Goal: Information Seeking & Learning: Understand process/instructions

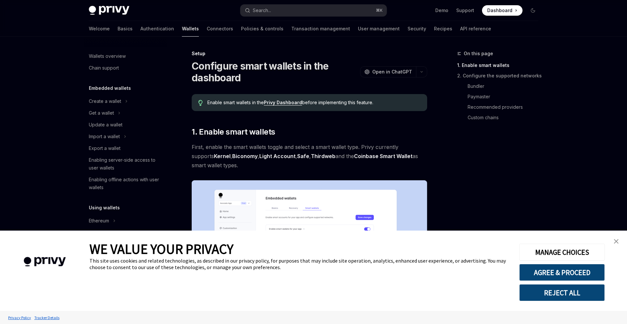
click at [615, 243] on img "close banner" at bounding box center [616, 241] width 5 height 5
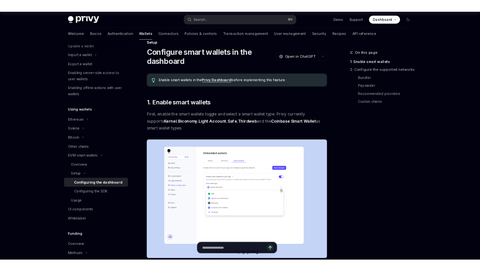
scroll to position [82, 0]
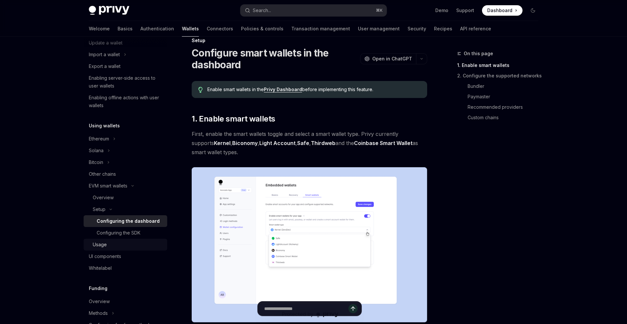
click at [102, 246] on div "Usage" at bounding box center [100, 245] width 14 height 8
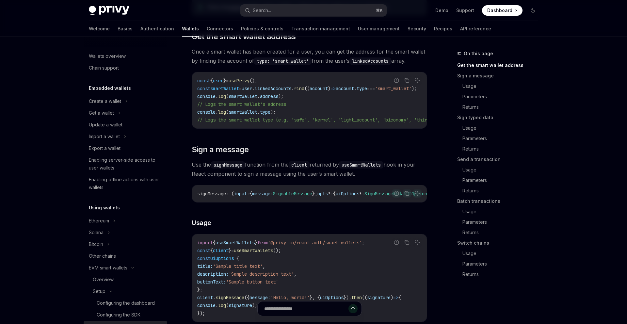
scroll to position [119, 0]
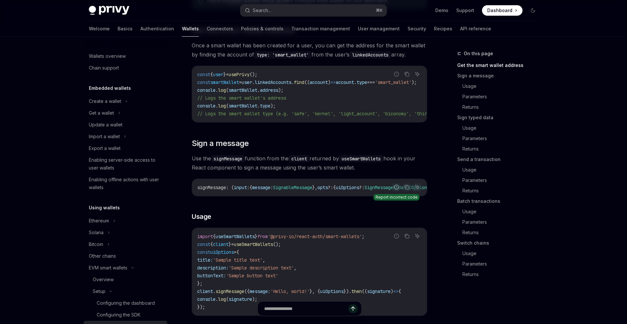
click at [397, 190] on icon "Report incorrect code" at bounding box center [396, 187] width 5 height 5
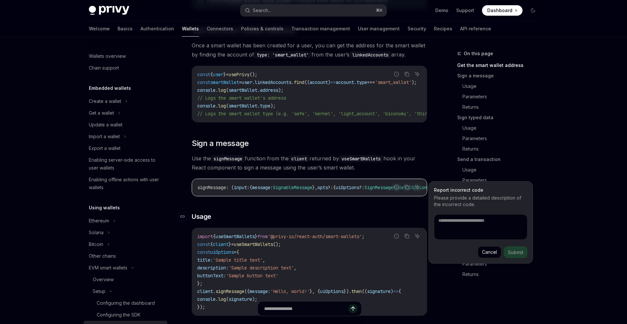
click at [385, 221] on h3 "​ Usage" at bounding box center [309, 216] width 235 height 9
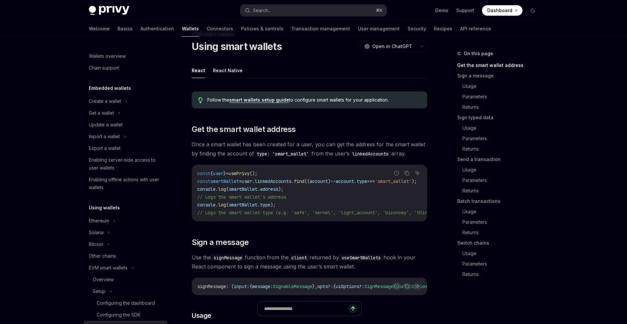
scroll to position [18, 0]
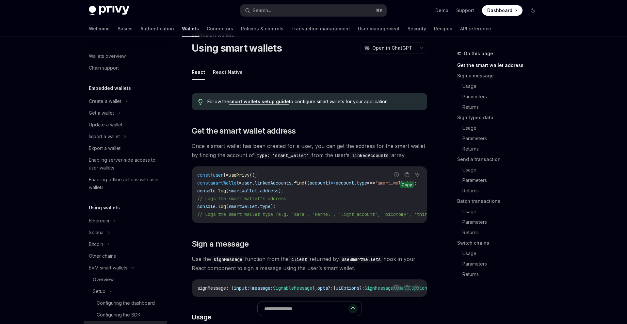
click at [406, 176] on icon "Copy the contents from the code block" at bounding box center [407, 175] width 3 height 3
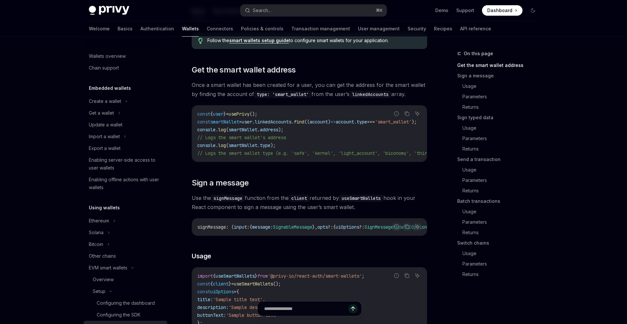
scroll to position [80, 0]
type textarea "*"
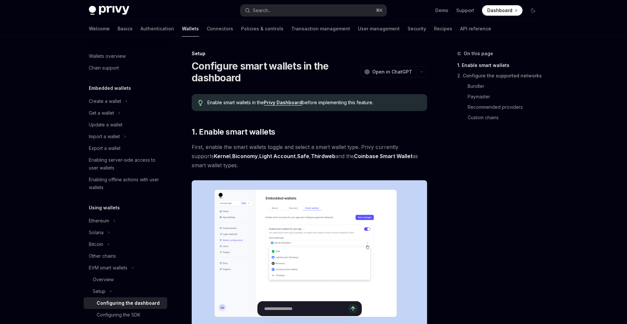
type textarea "*"
